Goal: Task Accomplishment & Management: Manage account settings

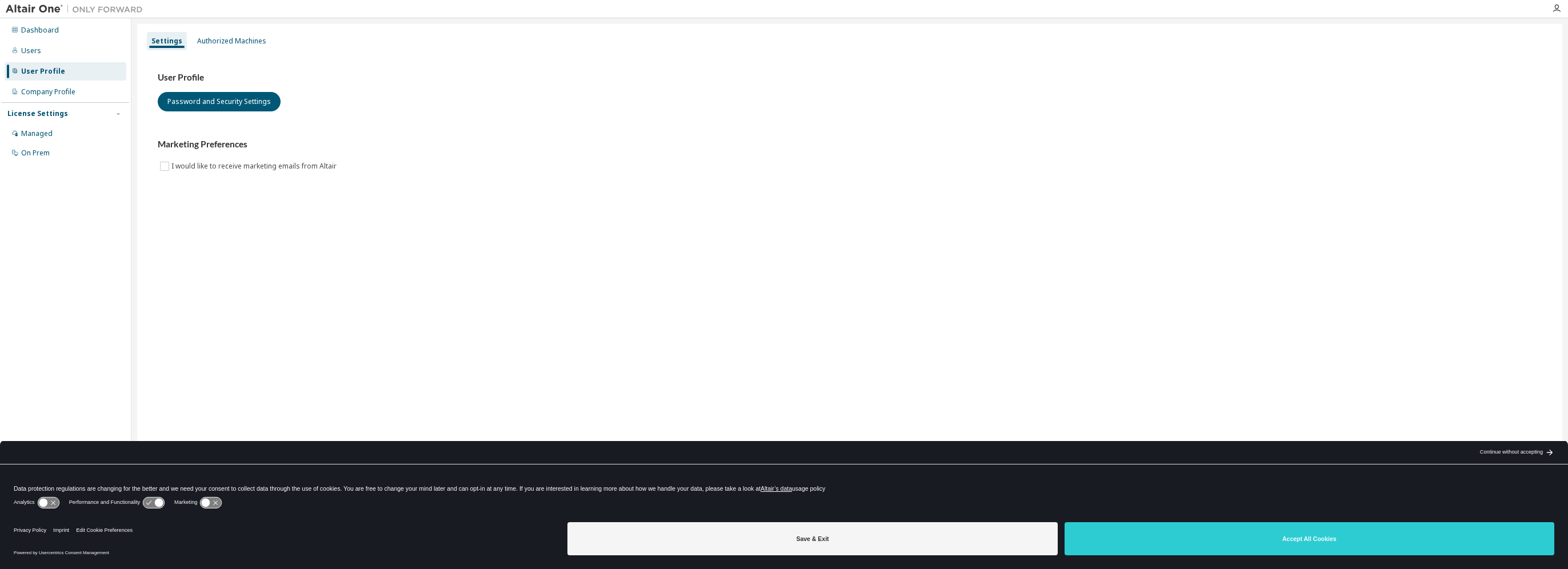
click at [32, 47] on div "Users" at bounding box center [31, 51] width 20 height 9
